Goal: Navigation & Orientation: Find specific page/section

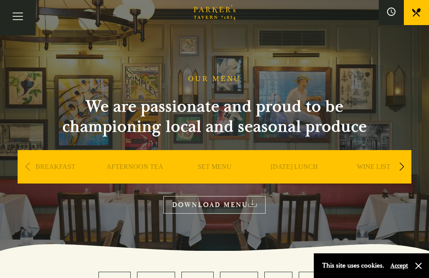
click at [215, 169] on link "SET MENU" at bounding box center [215, 179] width 34 height 33
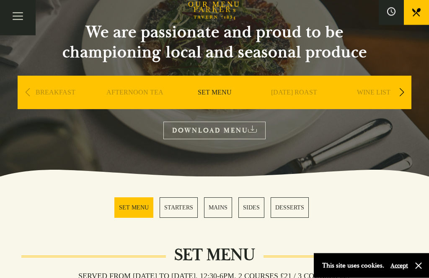
scroll to position [73, 0]
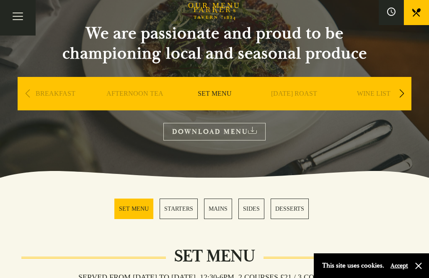
click at [401, 90] on div "Next slide" at bounding box center [401, 94] width 11 height 18
click at [379, 93] on link "A LA CARTE" at bounding box center [373, 106] width 39 height 33
